Goal: Information Seeking & Learning: Learn about a topic

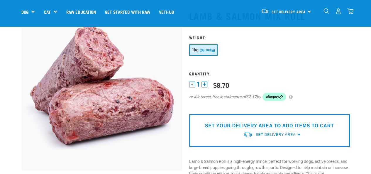
scroll to position [32, 0]
click at [193, 48] on span "1kg" at bounding box center [195, 50] width 7 height 5
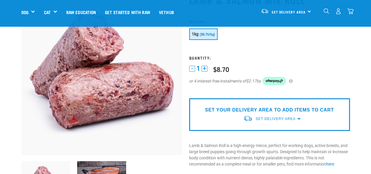
scroll to position [49, 0]
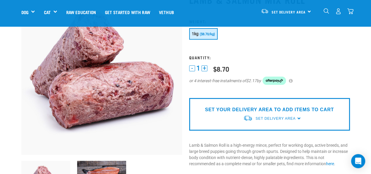
click at [203, 66] on button "+" at bounding box center [204, 68] width 6 height 6
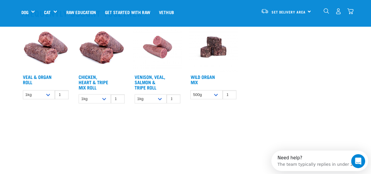
scroll to position [396, 0]
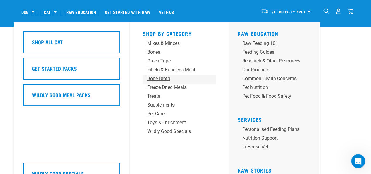
click at [161, 78] on div "Bone Broth" at bounding box center [174, 78] width 55 height 7
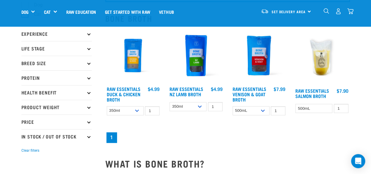
scroll to position [59, 0]
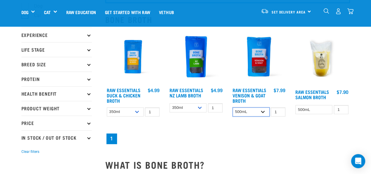
click at [255, 108] on select "500mL Bulk (24 pack)" at bounding box center [250, 111] width 37 height 9
click at [232, 107] on select "500mL Bulk (24 pack)" at bounding box center [250, 111] width 37 height 9
click at [250, 111] on select "500mL Bulk (24 pack)" at bounding box center [250, 111] width 37 height 9
select select "30225"
click at [232, 107] on select "500mL Bulk (24 pack)" at bounding box center [250, 111] width 37 height 9
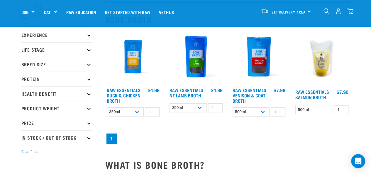
click at [63, 53] on p "Life Stage" at bounding box center [56, 49] width 70 height 15
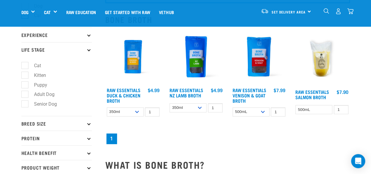
click at [41, 85] on label "Puppy" at bounding box center [37, 84] width 25 height 7
click at [25, 85] on input "Puppy" at bounding box center [23, 84] width 4 height 4
checkbox input "true"
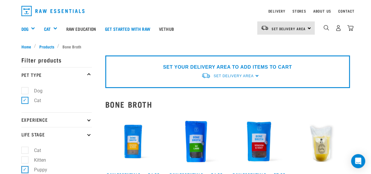
scroll to position [17, 0]
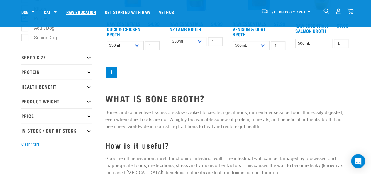
scroll to position [124, 0]
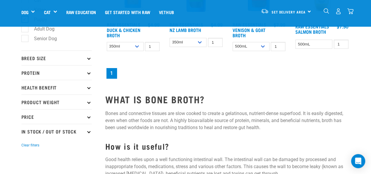
click at [55, 55] on p "Breed Size" at bounding box center [56, 57] width 70 height 15
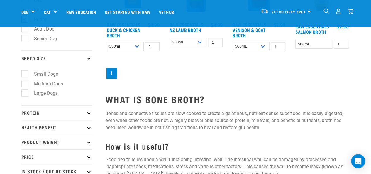
scroll to position [144, 0]
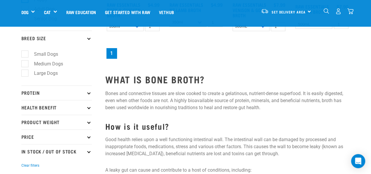
click at [52, 64] on label "Medium Dogs" at bounding box center [45, 63] width 41 height 7
click at [25, 64] on input "Medium Dogs" at bounding box center [23, 63] width 4 height 4
checkbox input "true"
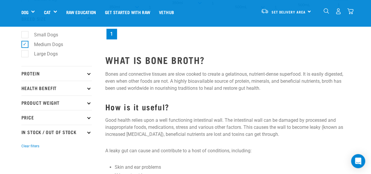
scroll to position [164, 0]
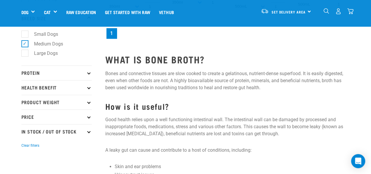
click at [40, 86] on p "Health Benefit" at bounding box center [56, 87] width 70 height 15
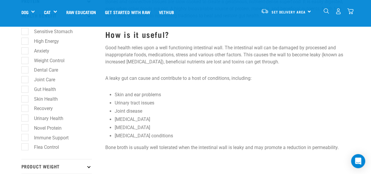
scroll to position [237, 0]
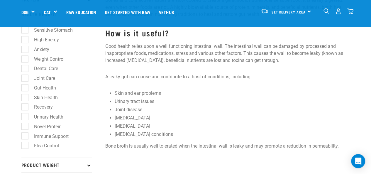
click at [25, 70] on label "Dental Care" at bounding box center [43, 68] width 36 height 7
click at [23, 69] on input "Dental Care" at bounding box center [23, 68] width 4 height 4
checkbox input "true"
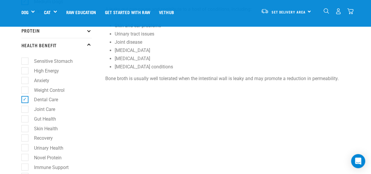
scroll to position [208, 0]
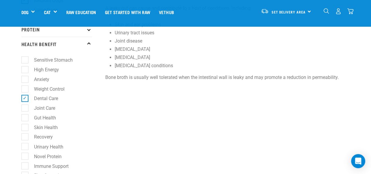
drag, startPoint x: 20, startPoint y: 121, endPoint x: 0, endPoint y: 117, distance: 20.4
click at [0, 117] on div "Start your pet’s raw journey today – take our quick pet questionnaire. Delivery…" at bounding box center [185, 19] width 371 height 455
click at [25, 107] on label "Joint Care" at bounding box center [41, 107] width 33 height 7
click at [23, 107] on input "Joint Care" at bounding box center [23, 107] width 4 height 4
checkbox input "true"
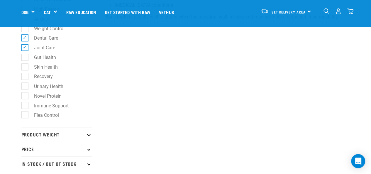
scroll to position [268, 0]
click at [23, 102] on ul "Sensitive Stomach High Energy Anxiety Weight Control Dental Care Joint Care" at bounding box center [56, 59] width 70 height 136
click at [25, 105] on label "Immune Support" at bounding box center [48, 104] width 46 height 7
click at [24, 105] on input "Immune Support" at bounding box center [23, 104] width 4 height 4
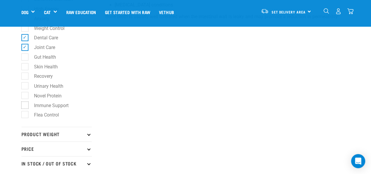
checkbox input "true"
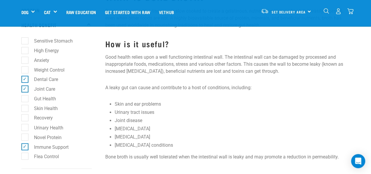
scroll to position [227, 0]
click at [39, 99] on label "Gut Health" at bounding box center [42, 98] width 34 height 7
click at [25, 99] on input "Gut Health" at bounding box center [23, 97] width 4 height 4
checkbox input "true"
click at [25, 108] on label "Skin Health" at bounding box center [42, 107] width 35 height 7
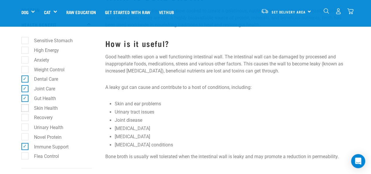
click at [24, 108] on input "Skin Health" at bounding box center [23, 107] width 4 height 4
checkbox input "true"
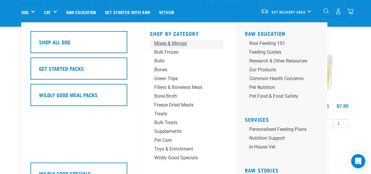
scroll to position [45, 0]
click at [172, 133] on div "Supplements" at bounding box center [181, 131] width 55 height 7
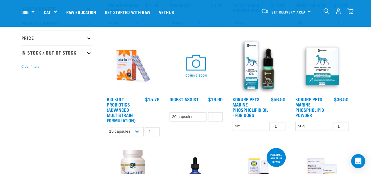
scroll to position [144, 0]
click at [123, 77] on img at bounding box center [133, 66] width 56 height 56
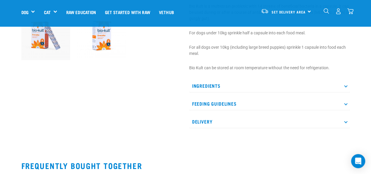
scroll to position [199, 0]
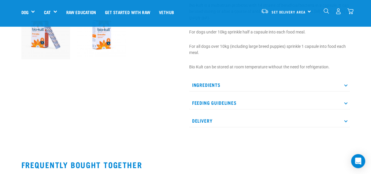
click at [217, 84] on p "Ingredients" at bounding box center [269, 84] width 161 height 13
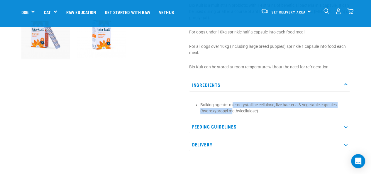
click at [232, 109] on li "Bulking agents: microcrystalline cellulose, live bacteria & vegetable capsules …" at bounding box center [273, 108] width 147 height 12
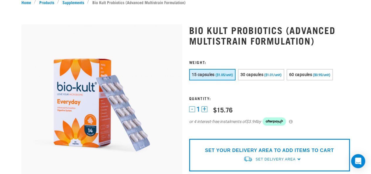
scroll to position [0, 0]
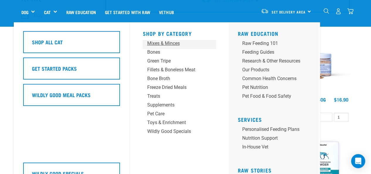
scroll to position [50, 0]
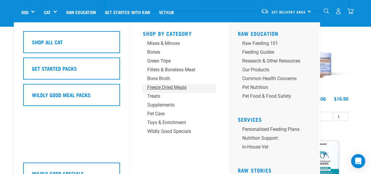
click at [178, 89] on div "Freeze Dried Meals" at bounding box center [174, 87] width 55 height 7
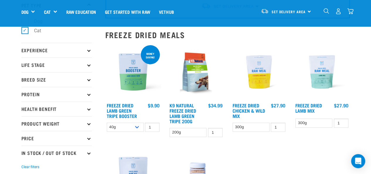
scroll to position [46, 0]
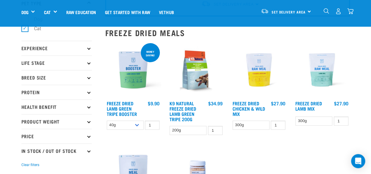
click at [263, 61] on img at bounding box center [259, 70] width 56 height 56
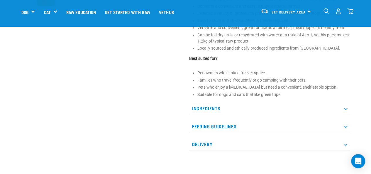
scroll to position [243, 0]
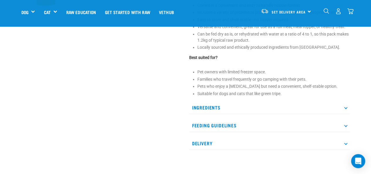
click at [213, 107] on p "Ingredients" at bounding box center [269, 107] width 161 height 13
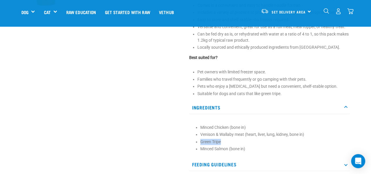
drag, startPoint x: 222, startPoint y: 138, endPoint x: 195, endPoint y: 137, distance: 27.6
click at [195, 137] on section "Minced Chicken (bone in) Venison & Wallaby meat (heart, liver, lung, kidney, bo…" at bounding box center [269, 138] width 155 height 28
copy li "Green Tripe"
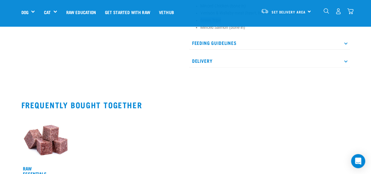
scroll to position [363, 0]
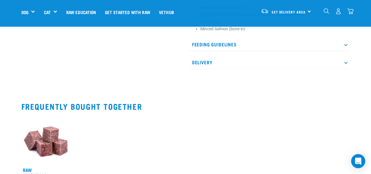
click at [207, 62] on p "Delivery" at bounding box center [269, 62] width 161 height 13
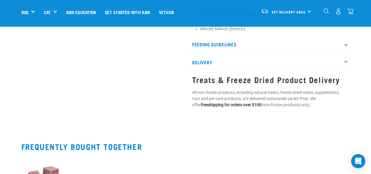
drag, startPoint x: 213, startPoint y: 40, endPoint x: 214, endPoint y: 43, distance: 3.7
click at [214, 43] on p "Feeding Guidelines" at bounding box center [269, 44] width 161 height 13
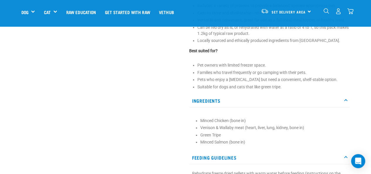
scroll to position [0, 0]
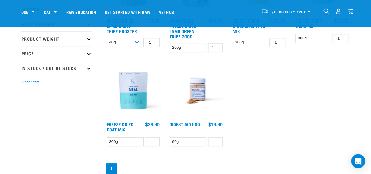
scroll to position [127, 0]
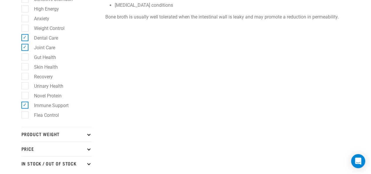
click at [34, 68] on label "Skin Health" at bounding box center [42, 66] width 35 height 7
click at [25, 67] on input "Skin Health" at bounding box center [23, 66] width 4 height 4
checkbox input "true"
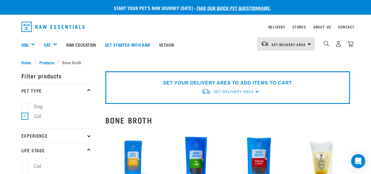
click at [25, 106] on label "Dog" at bounding box center [35, 106] width 20 height 7
click at [24, 106] on input "Dog" at bounding box center [23, 105] width 4 height 4
checkbox input "true"
click at [33, 119] on label "Cat" at bounding box center [34, 116] width 19 height 7
click at [25, 117] on input "Cat" at bounding box center [23, 115] width 4 height 4
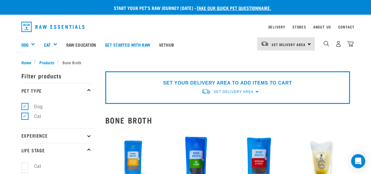
checkbox input "false"
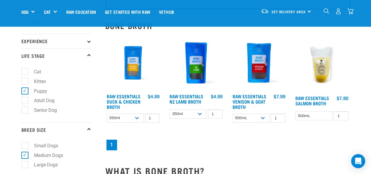
scroll to position [52, 0]
